Goal: Task Accomplishment & Management: Manage account settings

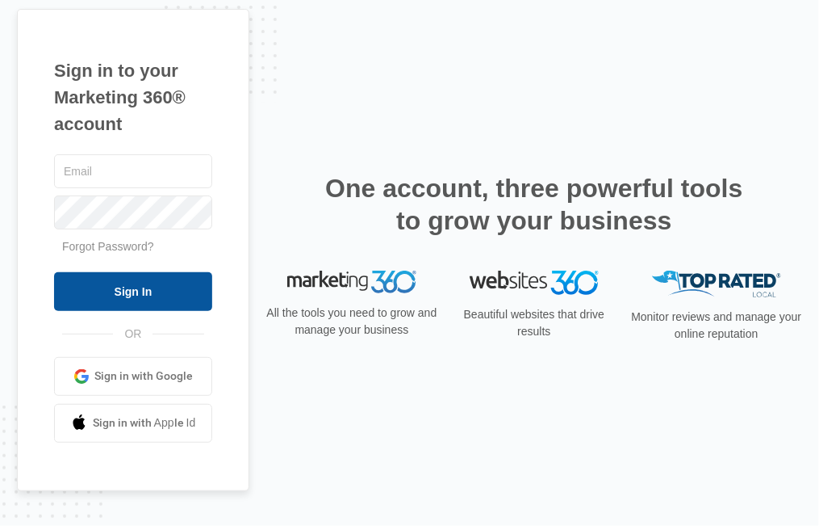
type input "dotnetcareerdevelopmentcenter@gmail.com"
click at [132, 293] on input "Sign In" at bounding box center [133, 291] width 158 height 39
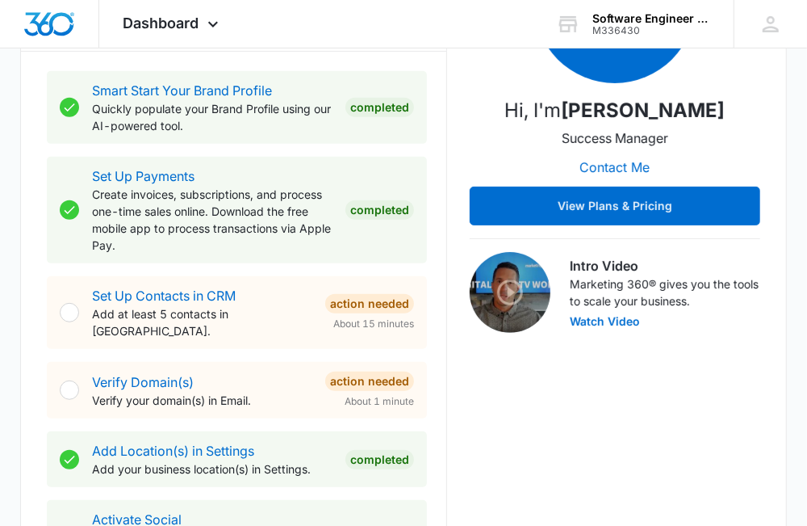
scroll to position [320, 0]
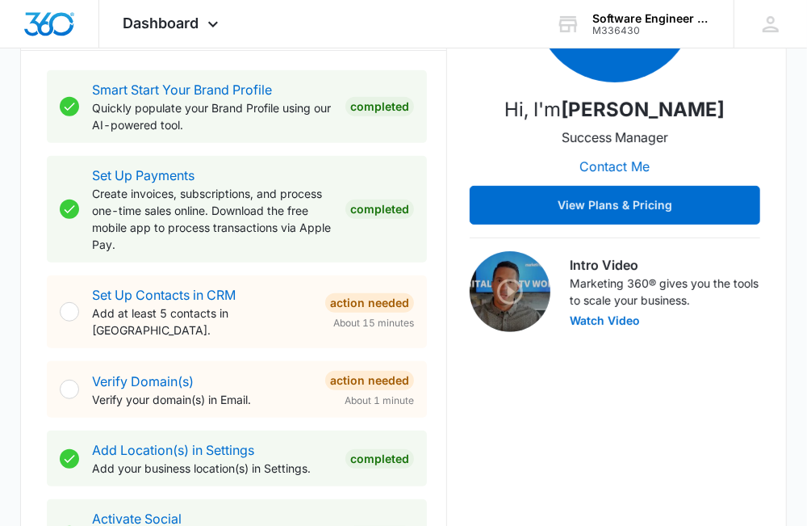
click at [69, 379] on div at bounding box center [69, 388] width 19 height 19
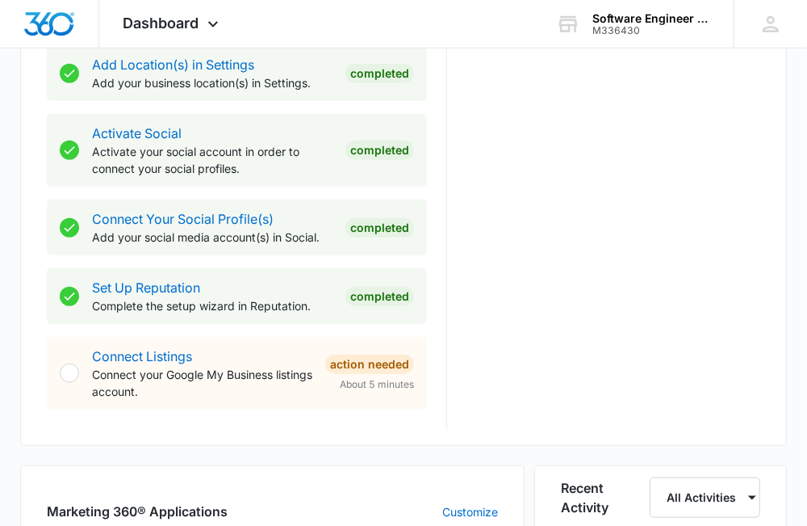
scroll to position [706, 0]
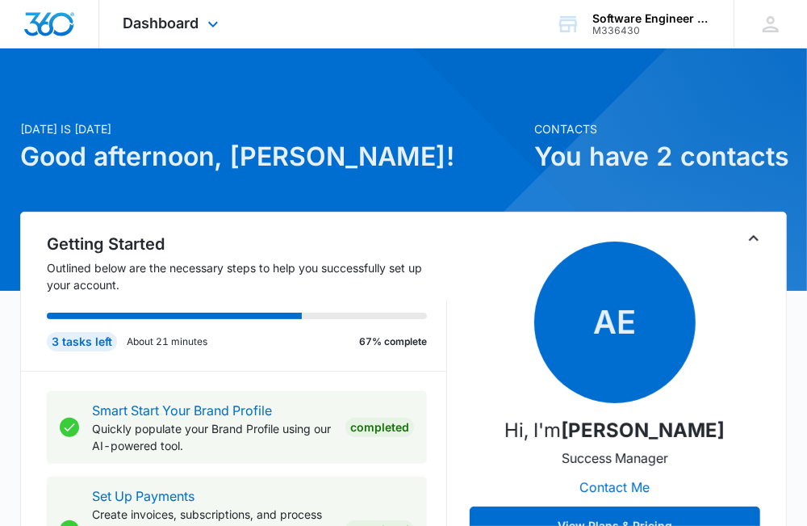
click at [56, 24] on img "Dashboard" at bounding box center [49, 24] width 52 height 24
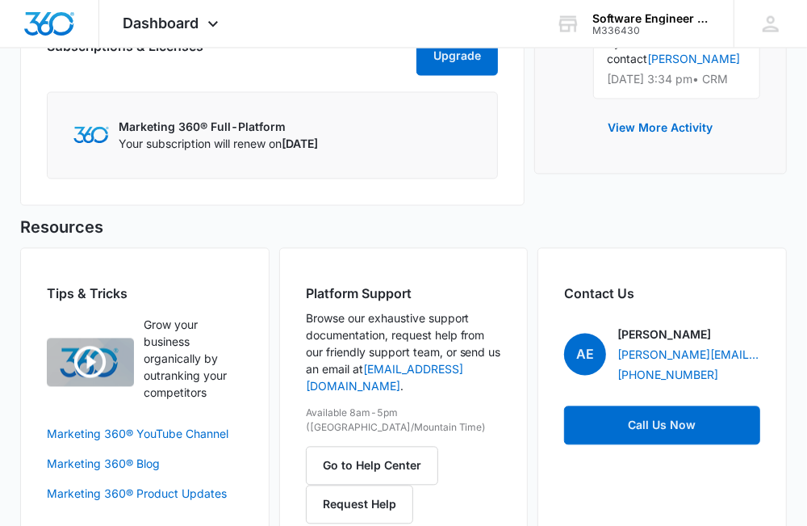
scroll to position [1440, 0]
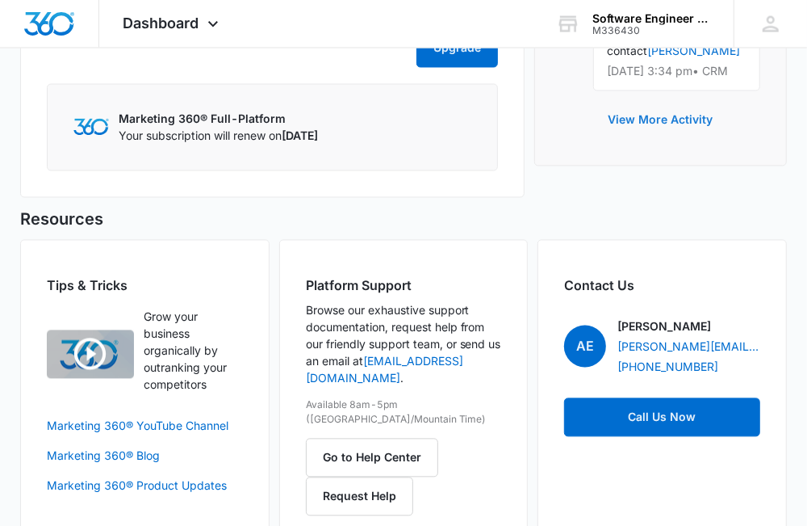
click at [658, 101] on button "View More Activity" at bounding box center [661, 120] width 137 height 39
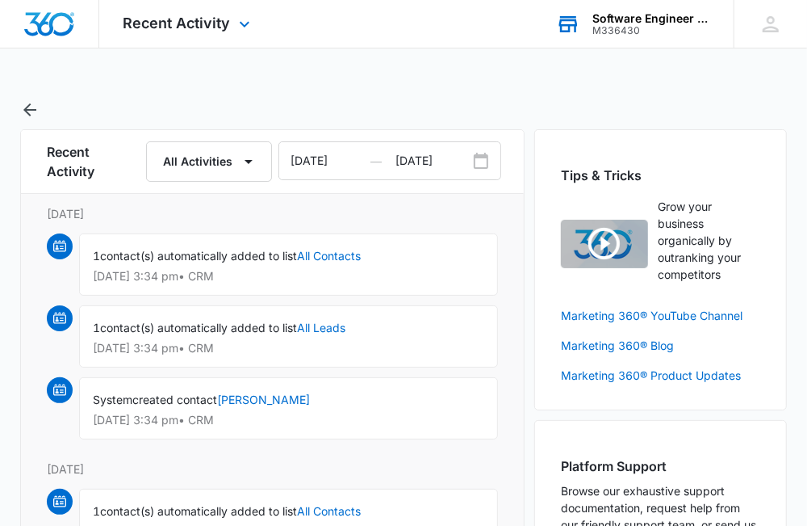
click at [625, 19] on div "Software Engineer Internship Program" at bounding box center [652, 18] width 118 height 13
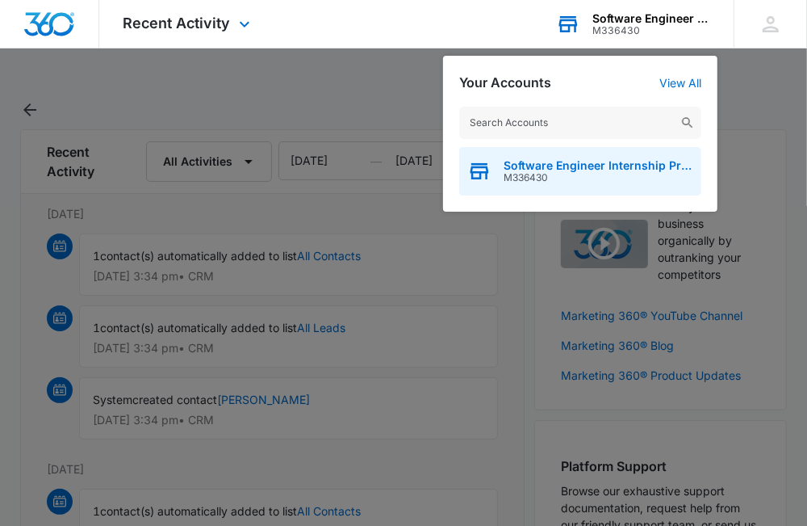
click at [602, 173] on span "M336430" at bounding box center [599, 177] width 190 height 11
